Goal: Navigation & Orientation: Go to known website

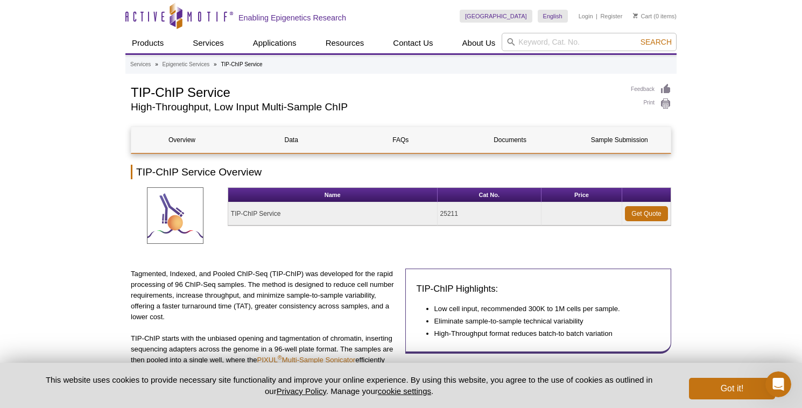
click at [243, 15] on h2 "Enabling Epigenetics Research" at bounding box center [292, 18] width 108 height 10
click at [179, 16] on icon at bounding box center [179, 15] width 5 height 10
click at [164, 22] on icon "Active Motif Logo" at bounding box center [179, 16] width 108 height 26
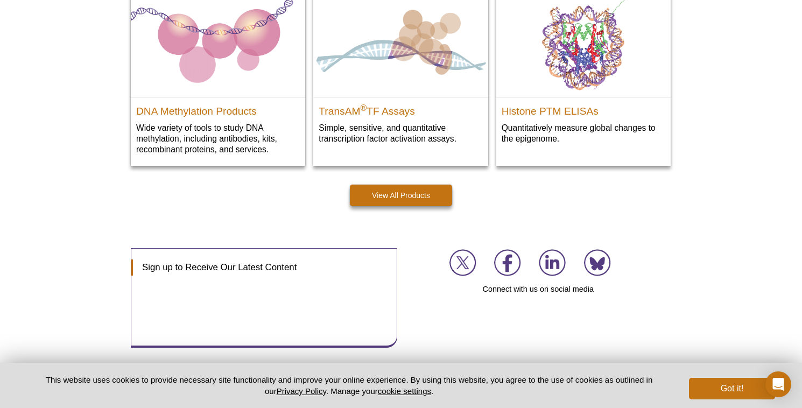
scroll to position [1624, 0]
